Goal: Check status: Check status

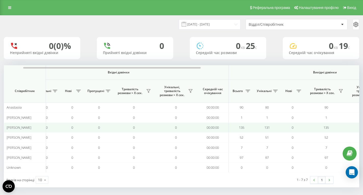
scroll to position [0, 38]
